Goal: Task Accomplishment & Management: Manage account settings

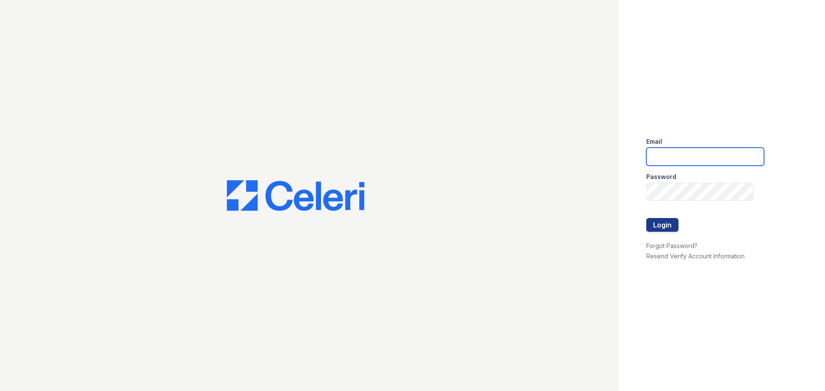
click at [682, 154] on input "email" at bounding box center [705, 157] width 118 height 18
type input "nwilkens@samapartments.com"
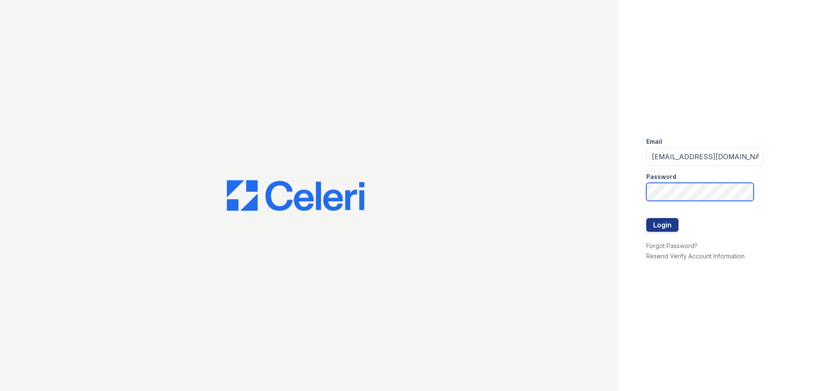
click at [646, 218] on button "Login" at bounding box center [662, 225] width 32 height 14
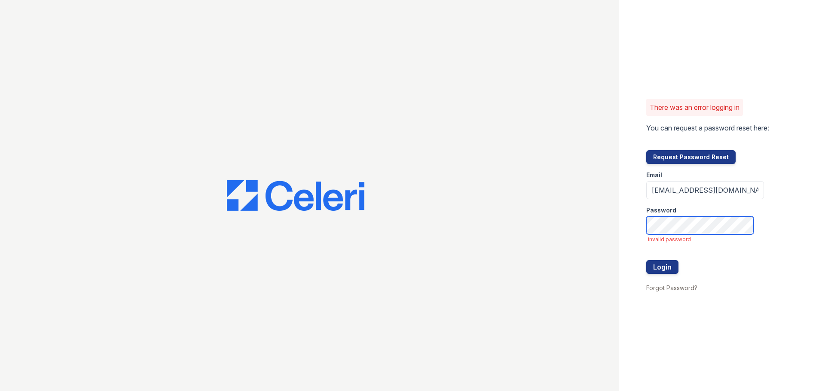
click at [646, 260] on button "Login" at bounding box center [662, 267] width 32 height 14
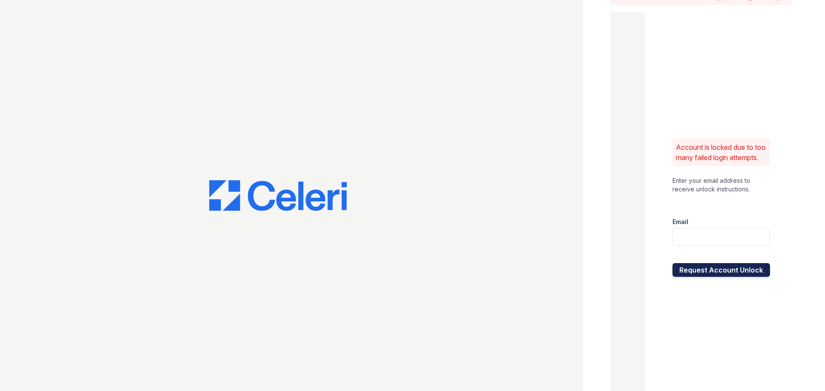
click at [717, 277] on button "Request Account Unlock" at bounding box center [720, 270] width 97 height 14
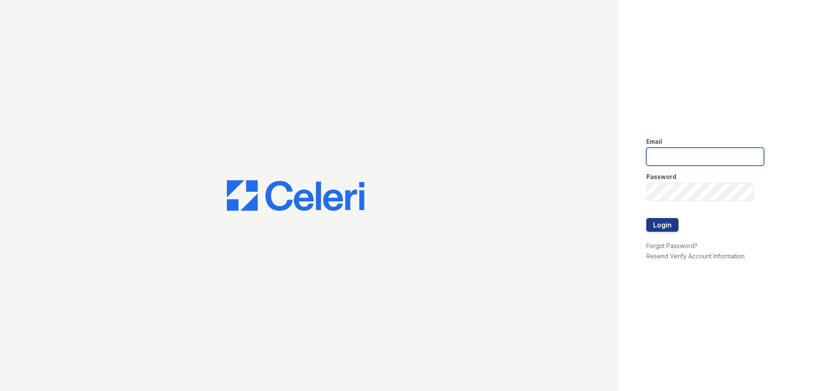
click at [672, 155] on input "email" at bounding box center [705, 157] width 118 height 18
type input "[EMAIL_ADDRESS][DOMAIN_NAME]"
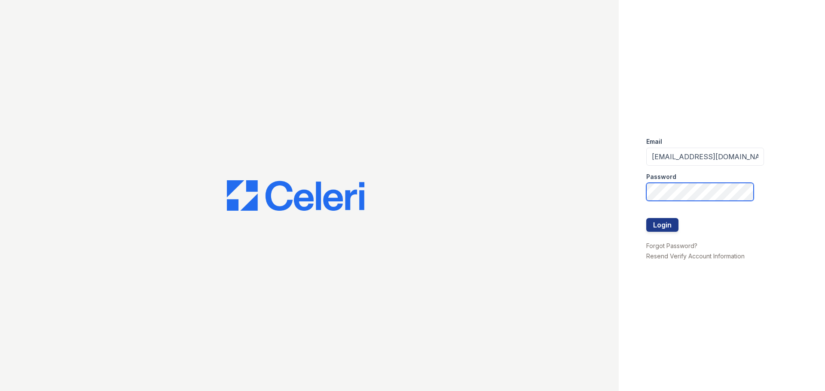
click at [603, 190] on div "Email nwilkens@samapartments.com Password Login Forgot Password? Resend Verify …" at bounding box center [412, 195] width 825 height 391
click at [646, 218] on button "Login" at bounding box center [662, 225] width 32 height 14
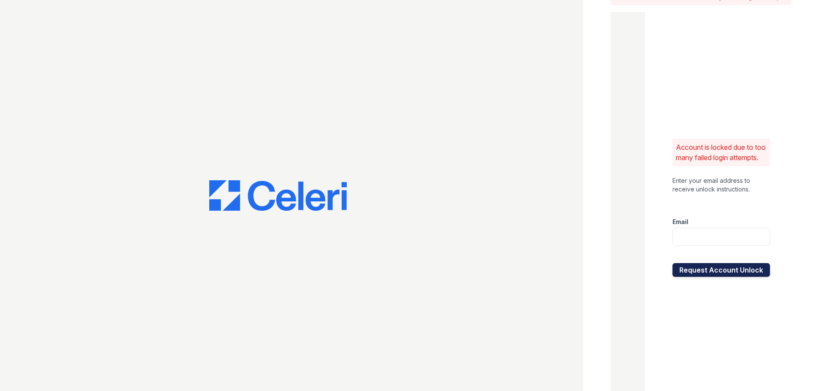
click at [715, 277] on button "Request Account Unlock" at bounding box center [720, 270] width 97 height 14
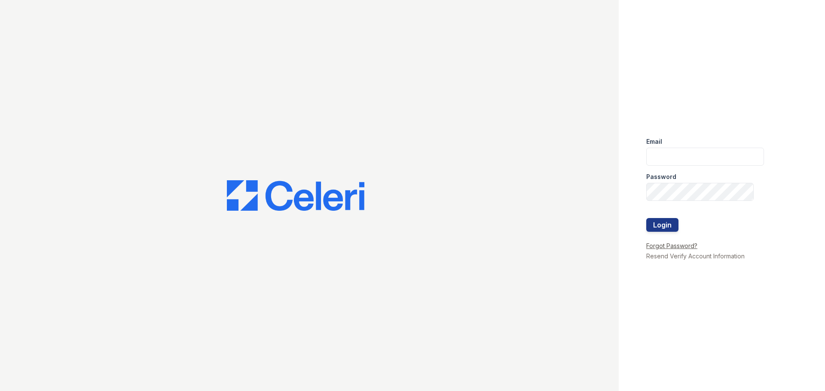
click at [673, 246] on link "Forgot Password?" at bounding box center [671, 245] width 51 height 7
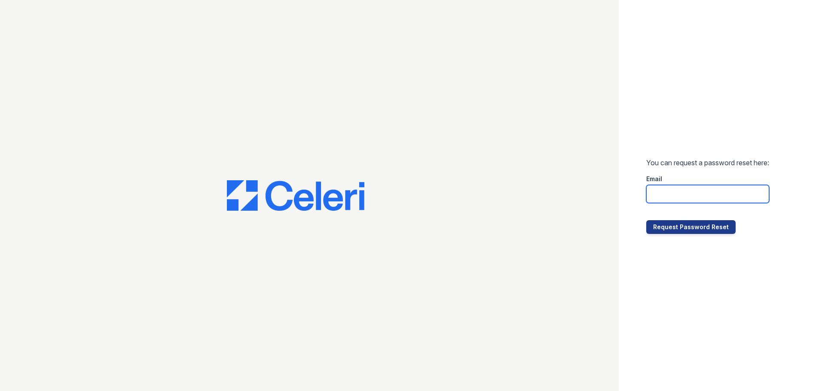
click at [661, 198] on input "email" at bounding box center [707, 194] width 123 height 18
type input "[EMAIL_ADDRESS][DOMAIN_NAME]"
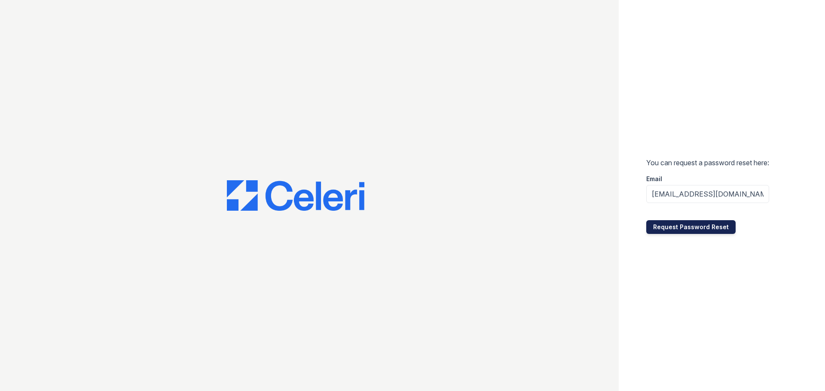
click at [680, 229] on button "Request Password Reset" at bounding box center [690, 227] width 89 height 14
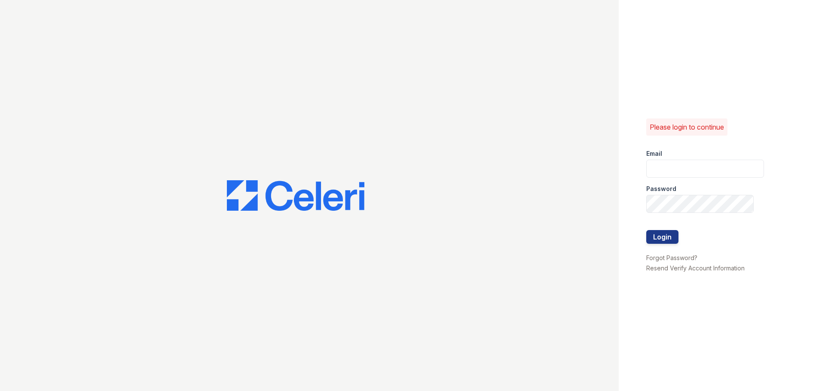
drag, startPoint x: 422, startPoint y: 175, endPoint x: 436, endPoint y: 77, distance: 98.9
click at [422, 174] on div at bounding box center [309, 195] width 619 height 391
click at [684, 163] on input "email" at bounding box center [705, 169] width 118 height 18
type input "nwilkens@samapartments.com"
click at [670, 235] on button "Login" at bounding box center [662, 237] width 32 height 14
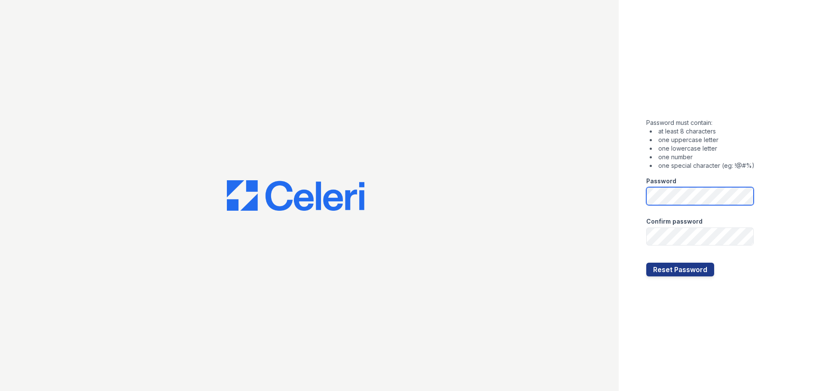
click at [628, 201] on div "Password must contain: at least 8 characters one uppercase letter one lowercase…" at bounding box center [722, 195] width 206 height 391
click at [680, 268] on button "Reset Password" at bounding box center [680, 270] width 68 height 14
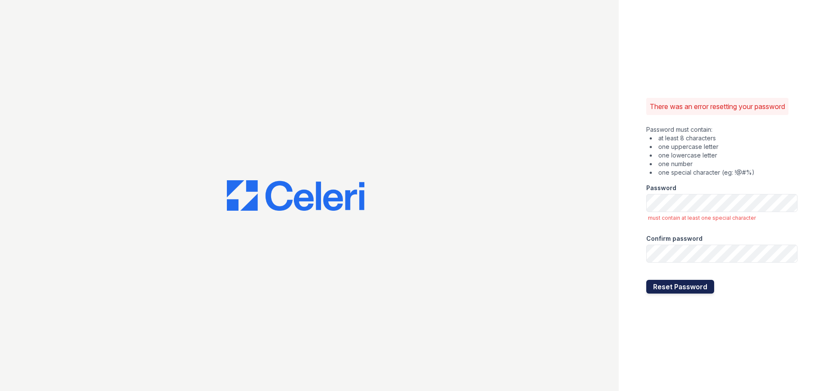
click at [701, 291] on button "Reset Password" at bounding box center [680, 287] width 68 height 14
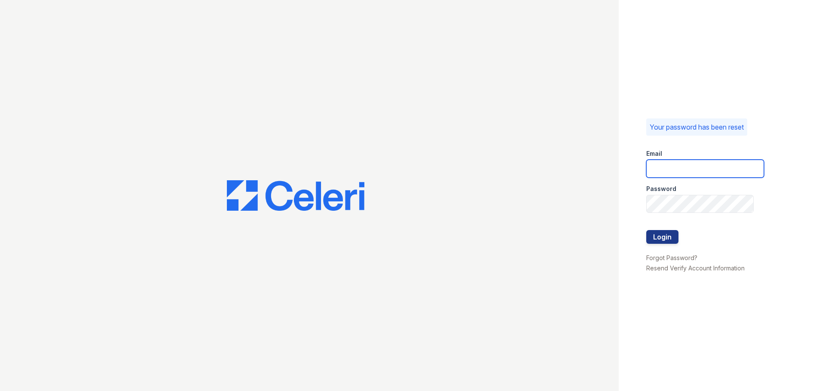
click at [688, 171] on input "email" at bounding box center [705, 169] width 118 height 18
type input "[EMAIL_ADDRESS][DOMAIN_NAME]"
click at [661, 235] on button "Login" at bounding box center [662, 237] width 32 height 14
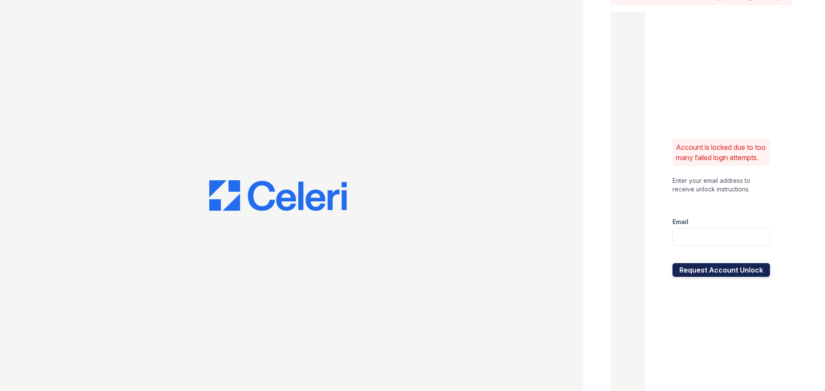
click at [722, 277] on button "Request Account Unlock" at bounding box center [720, 270] width 97 height 14
click at [732, 277] on button "Request Account Unlock" at bounding box center [720, 270] width 97 height 14
